Goal: Find specific page/section: Find specific page/section

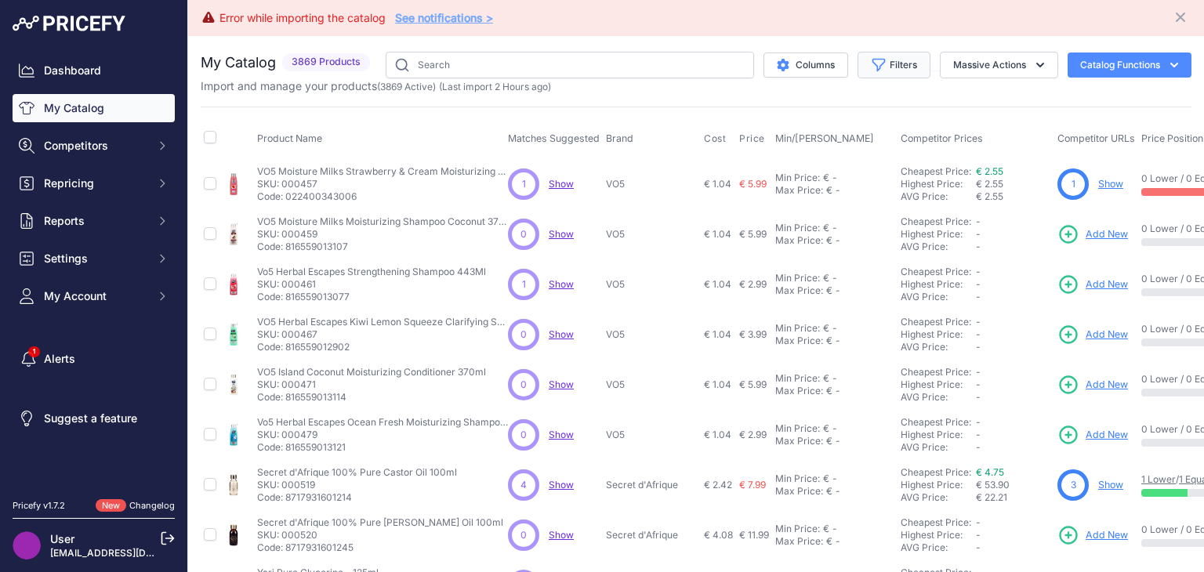
click at [887, 58] on button "Filters" at bounding box center [894, 65] width 73 height 27
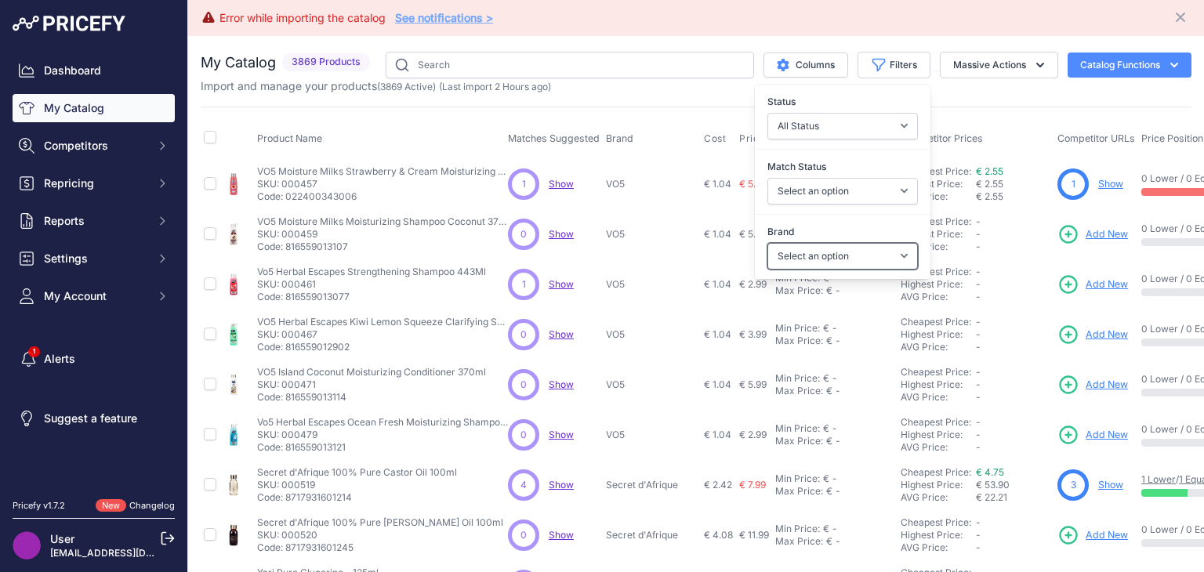
click at [892, 260] on select "Select an option A3 Activilong ADF Adore Affirm Africa's Best African Essence A…" at bounding box center [843, 256] width 151 height 27
select select "[PERSON_NAME]"
click at [768, 243] on select "Select an option A3 Activilong ADF Adore Affirm Africa's Best African Essence A…" at bounding box center [843, 256] width 151 height 27
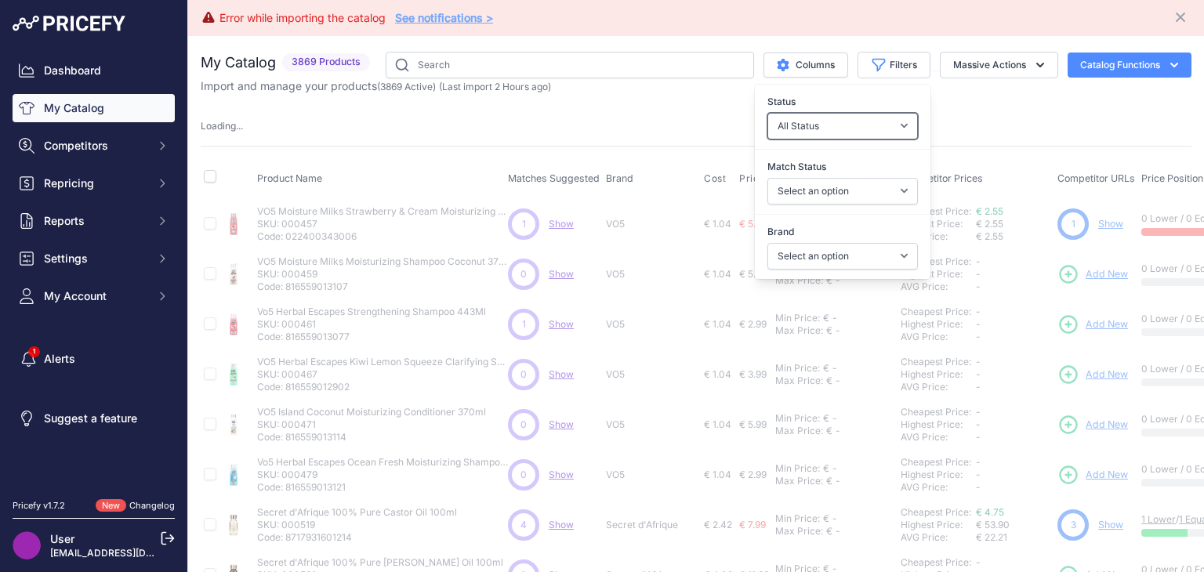
click at [896, 131] on select "All Status Only Enabled Only Disabled" at bounding box center [843, 126] width 151 height 27
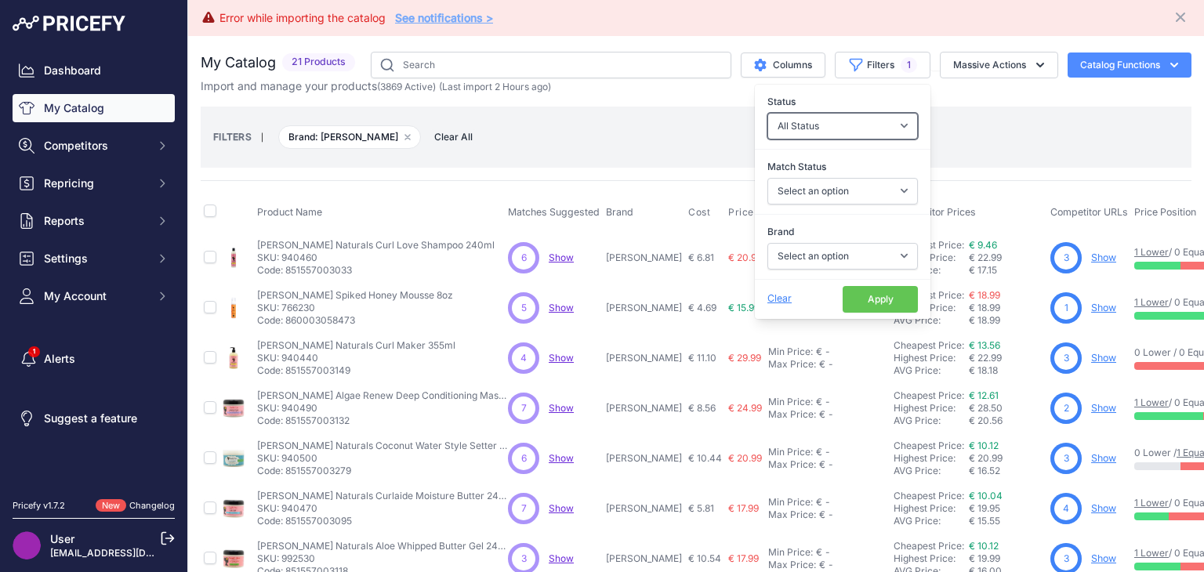
select select "1"
click at [768, 113] on select "All Status Only Enabled Only Disabled" at bounding box center [843, 126] width 151 height 27
drag, startPoint x: 888, startPoint y: 136, endPoint x: 831, endPoint y: 162, distance: 63.1
click at [831, 162] on label "Match Status" at bounding box center [843, 167] width 151 height 16
click at [831, 178] on select "Select an option Matched Unmatched" at bounding box center [843, 191] width 151 height 27
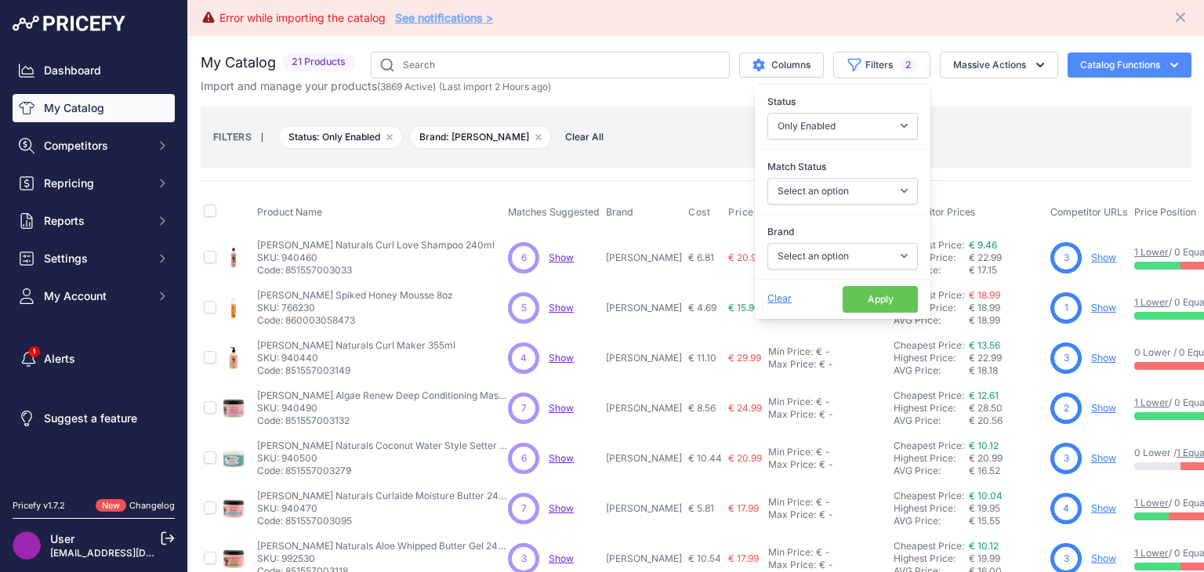
click at [855, 289] on button "Apply" at bounding box center [880, 299] width 75 height 27
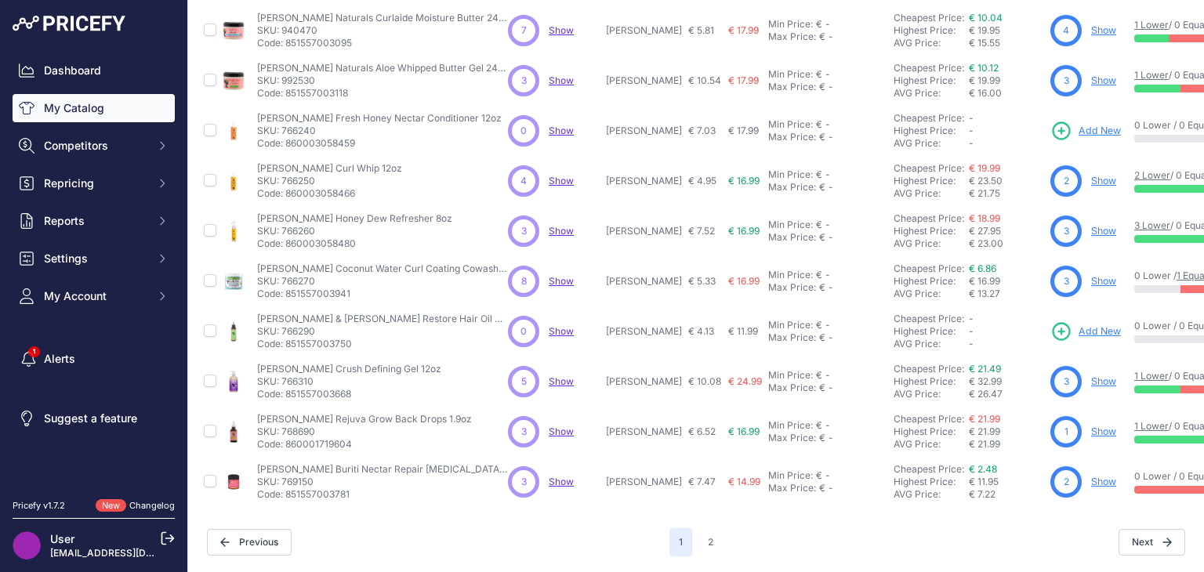
scroll to position [488, 0]
click at [701, 531] on button "2" at bounding box center [711, 542] width 24 height 28
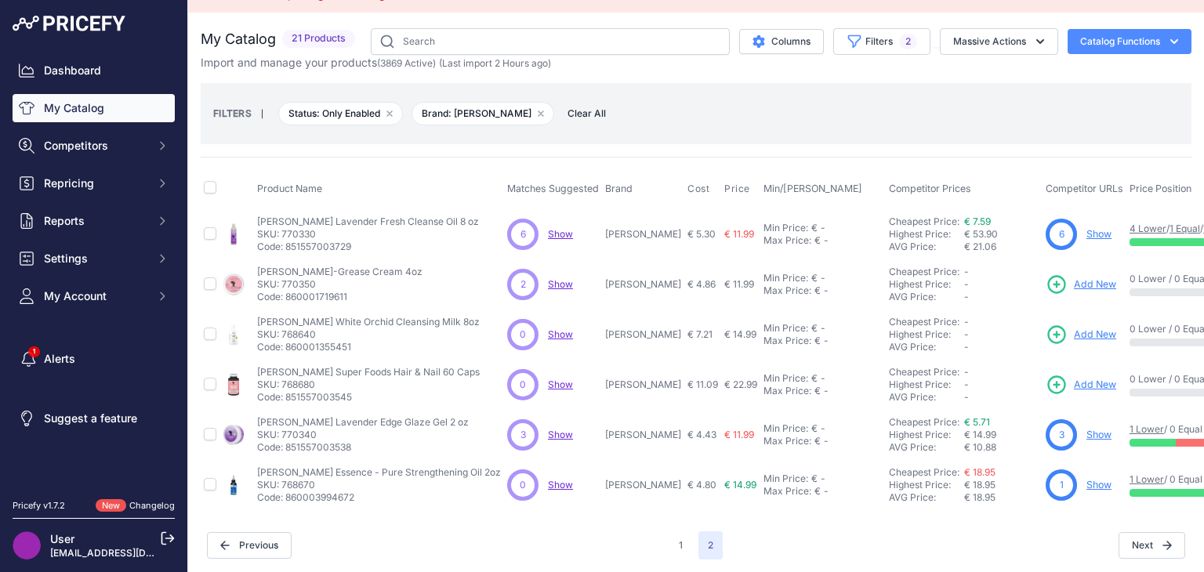
scroll to position [37, 0]
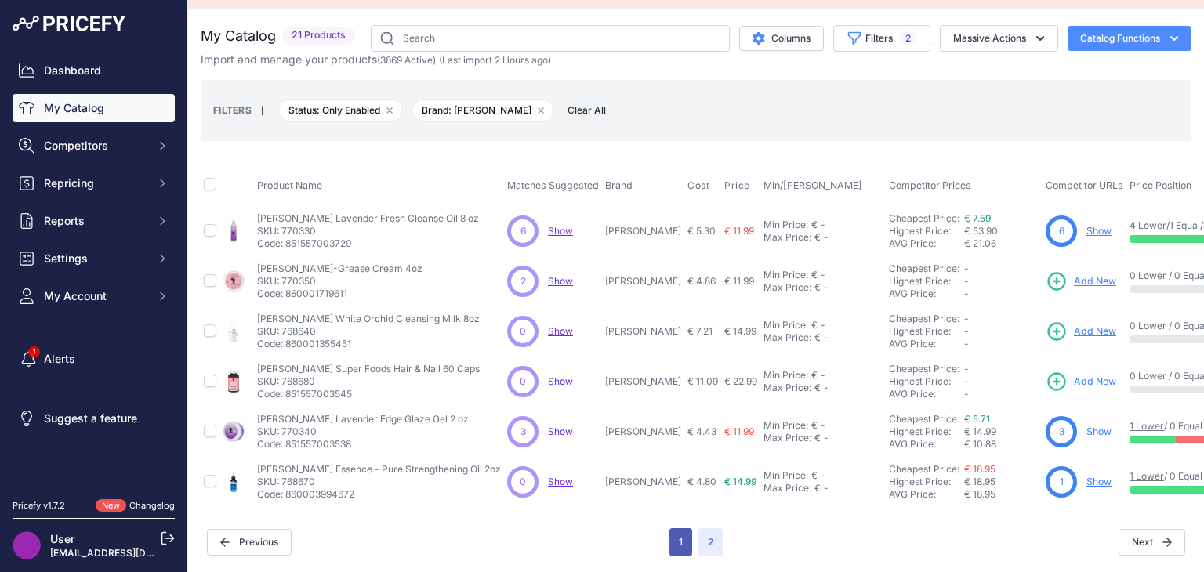
click at [679, 532] on button "1" at bounding box center [681, 542] width 23 height 28
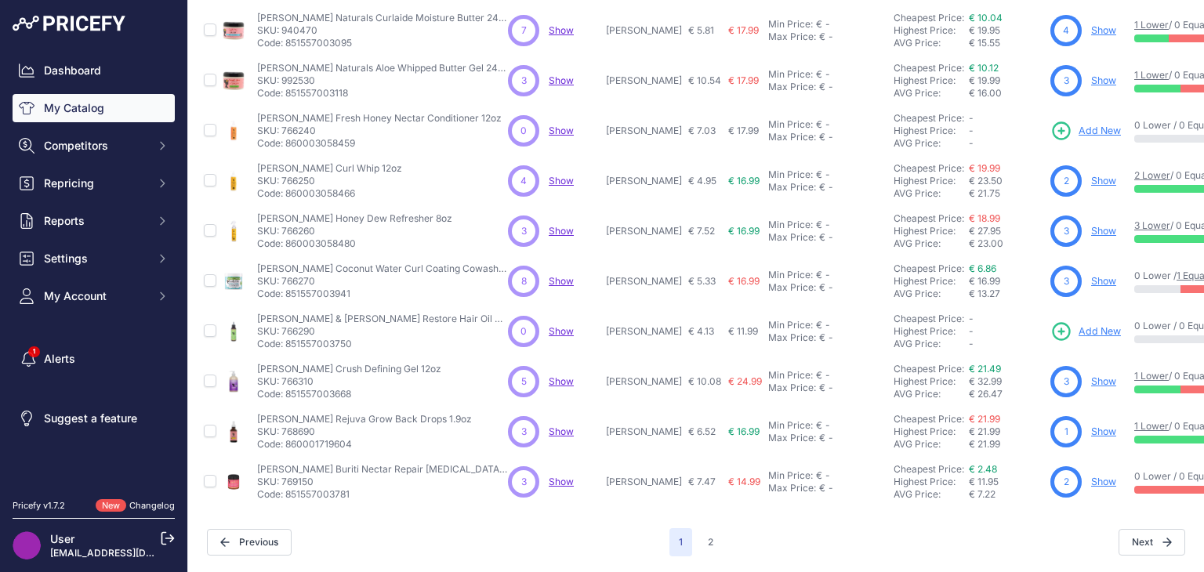
scroll to position [488, 0]
click at [710, 528] on button "2" at bounding box center [711, 542] width 24 height 28
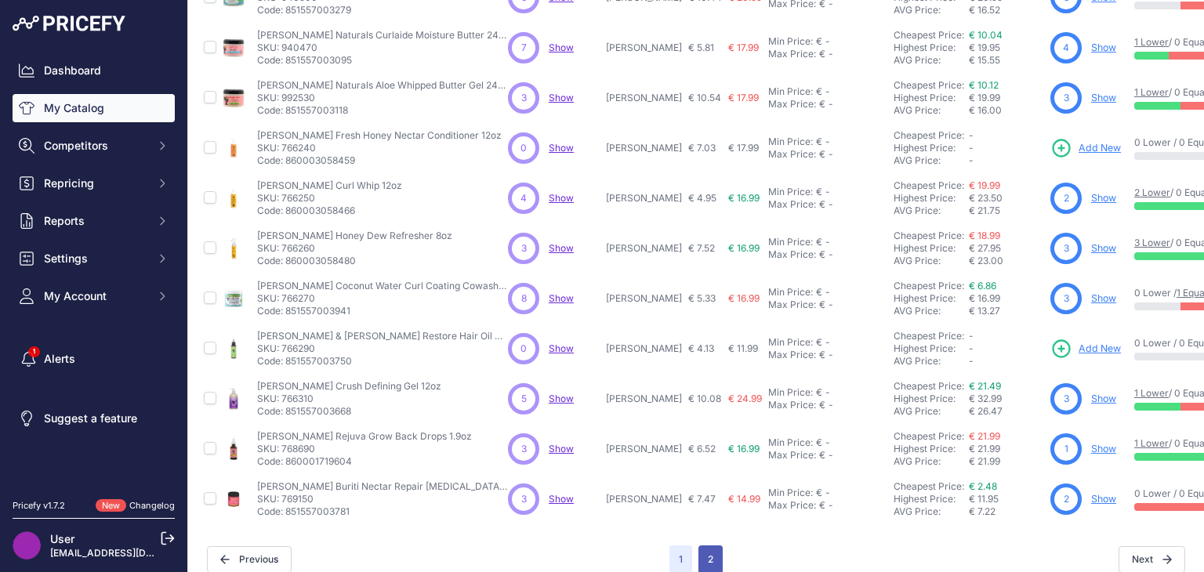
scroll to position [515, 0]
